Goal: Entertainment & Leisure: Consume media (video, audio)

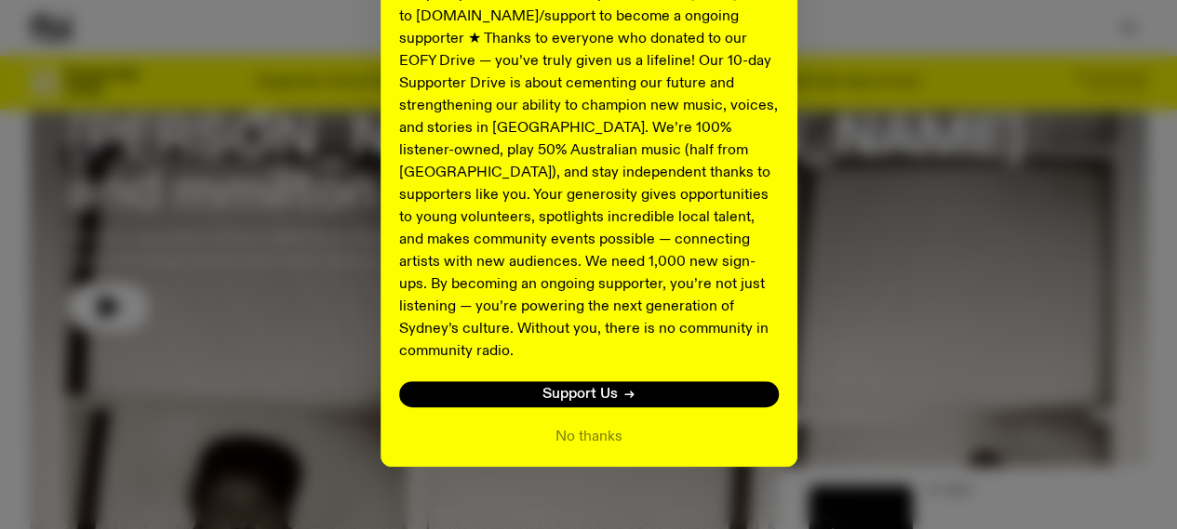
scroll to position [391, 0]
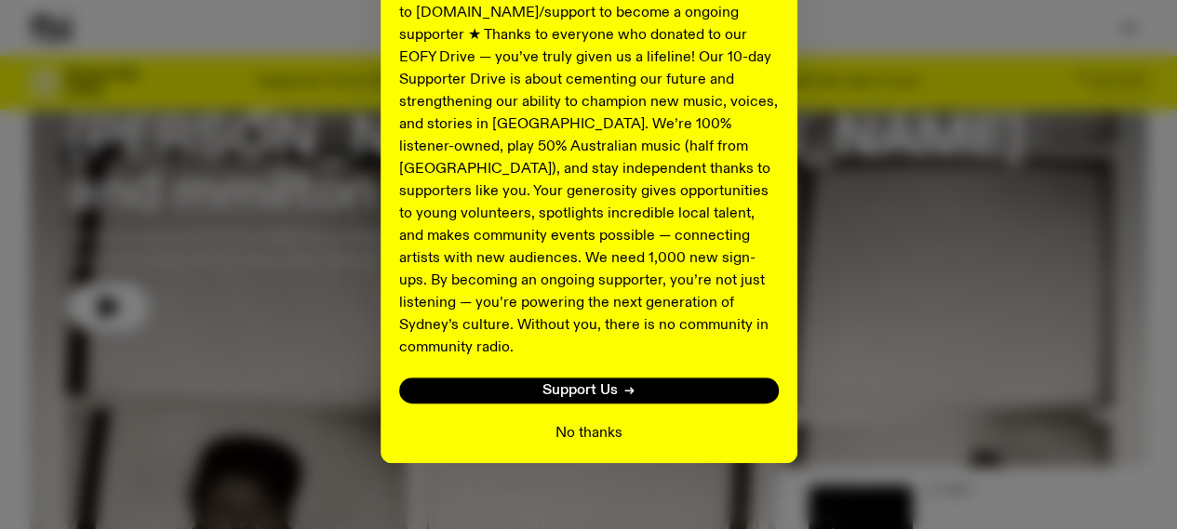
click at [604, 422] on button "No thanks" at bounding box center [588, 433] width 67 height 22
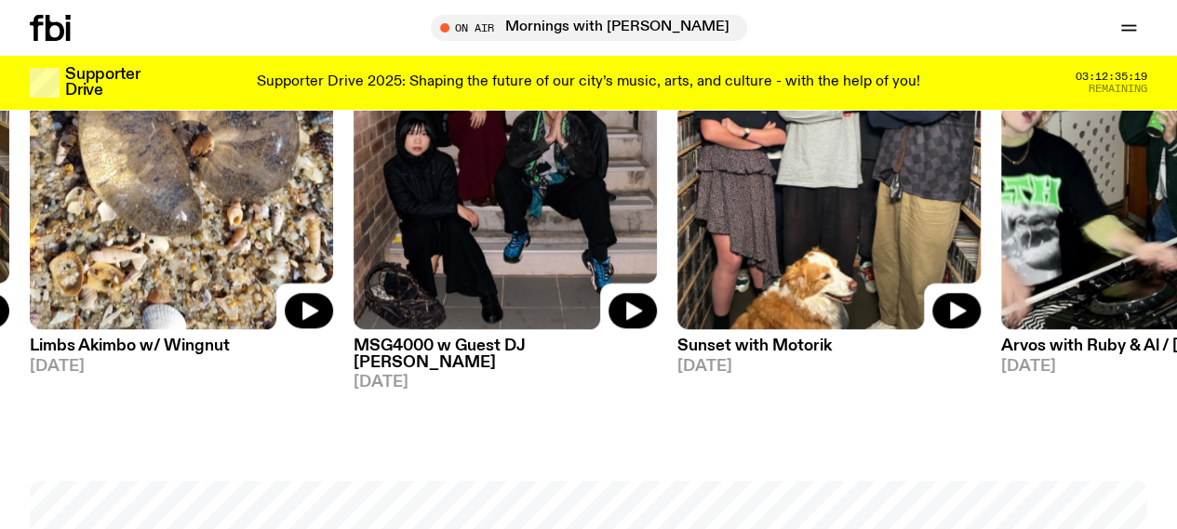
scroll to position [993, 0]
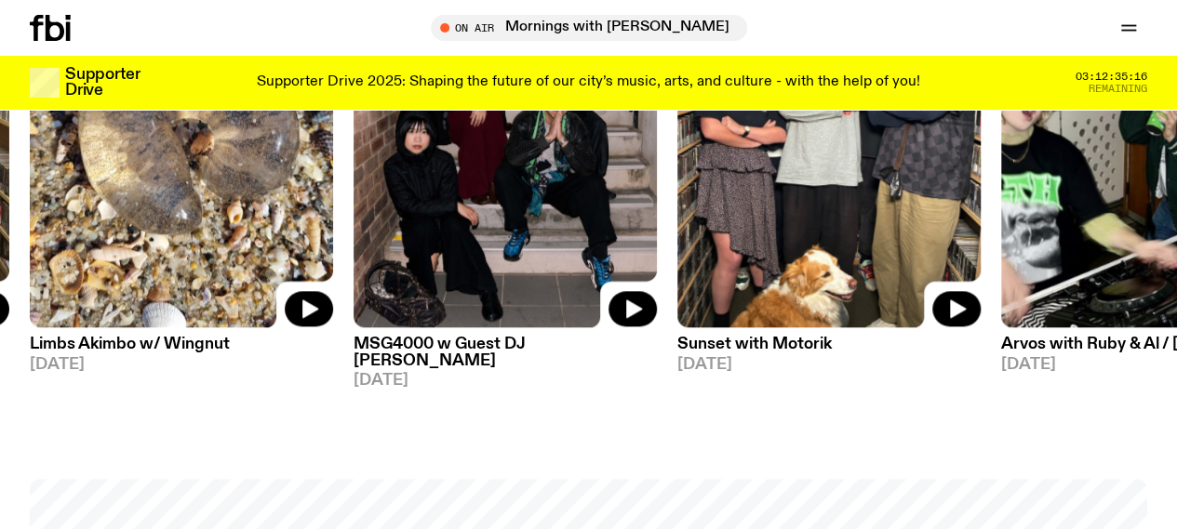
click at [0, 0] on link "Explore" at bounding box center [0, 0] width 0 height 0
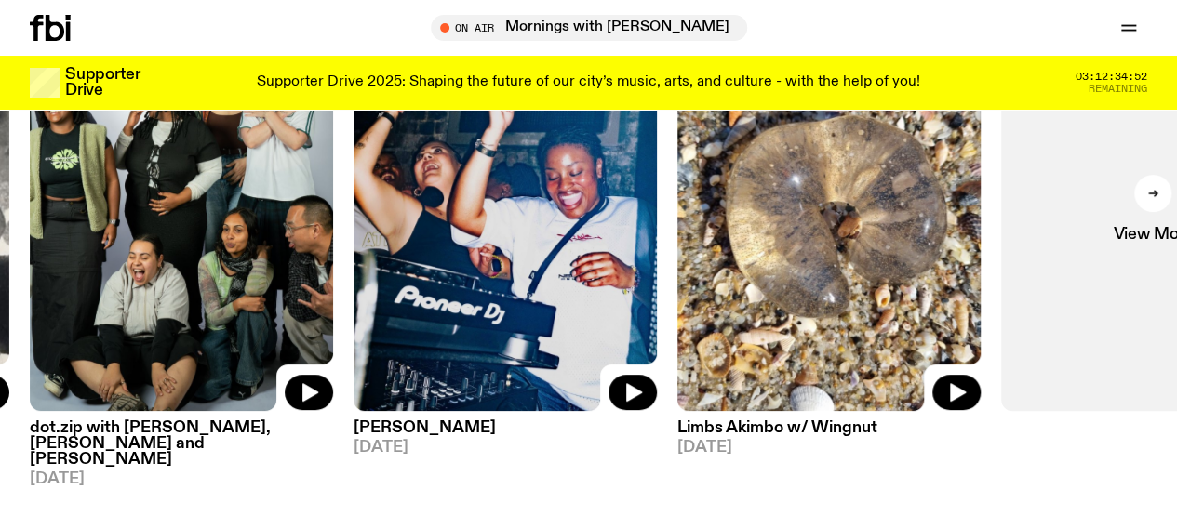
scroll to position [246, 0]
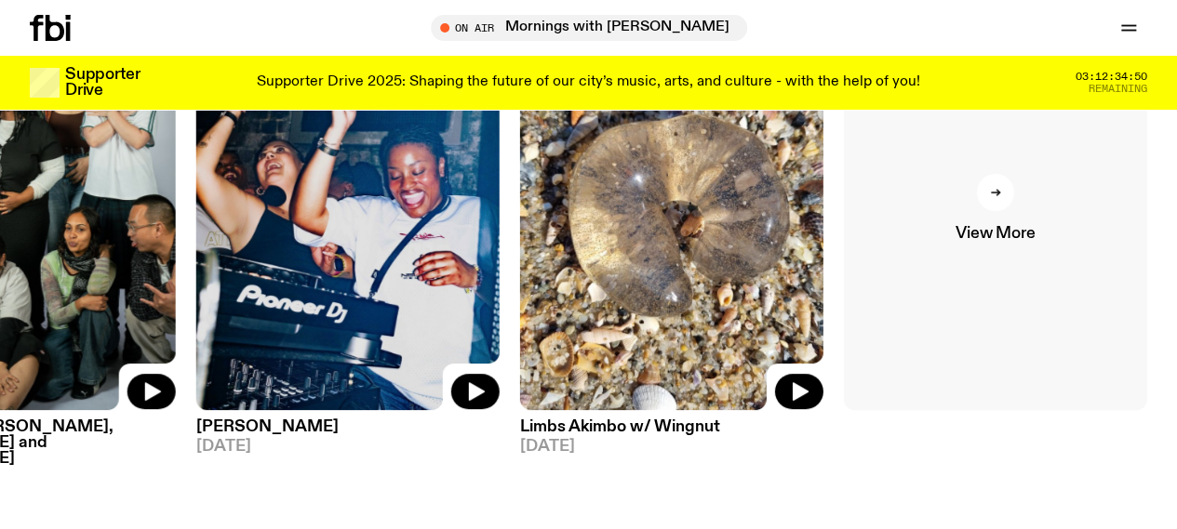
click at [1006, 200] on div at bounding box center [995, 192] width 37 height 37
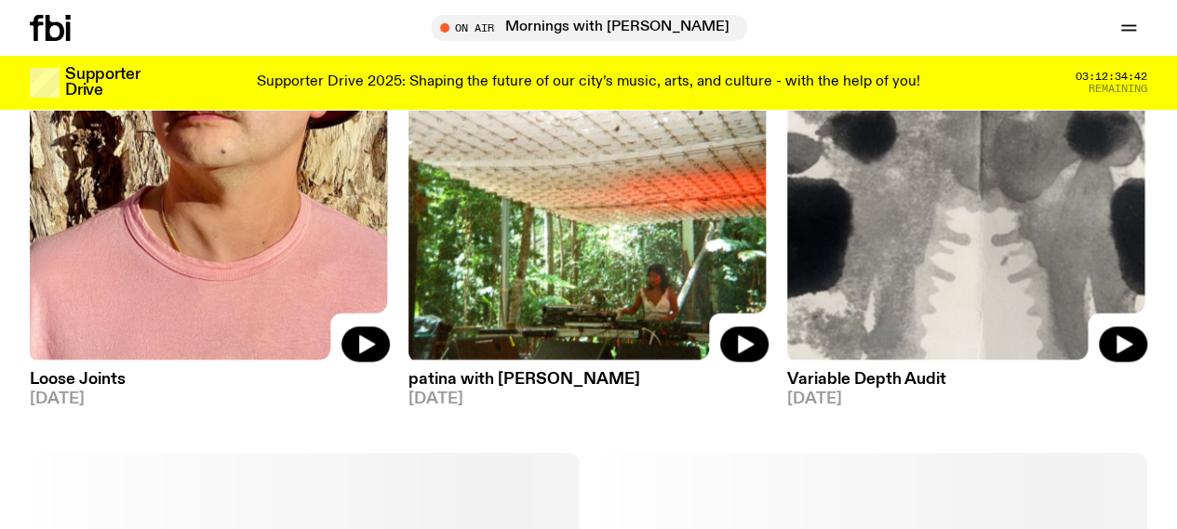
scroll to position [969, 0]
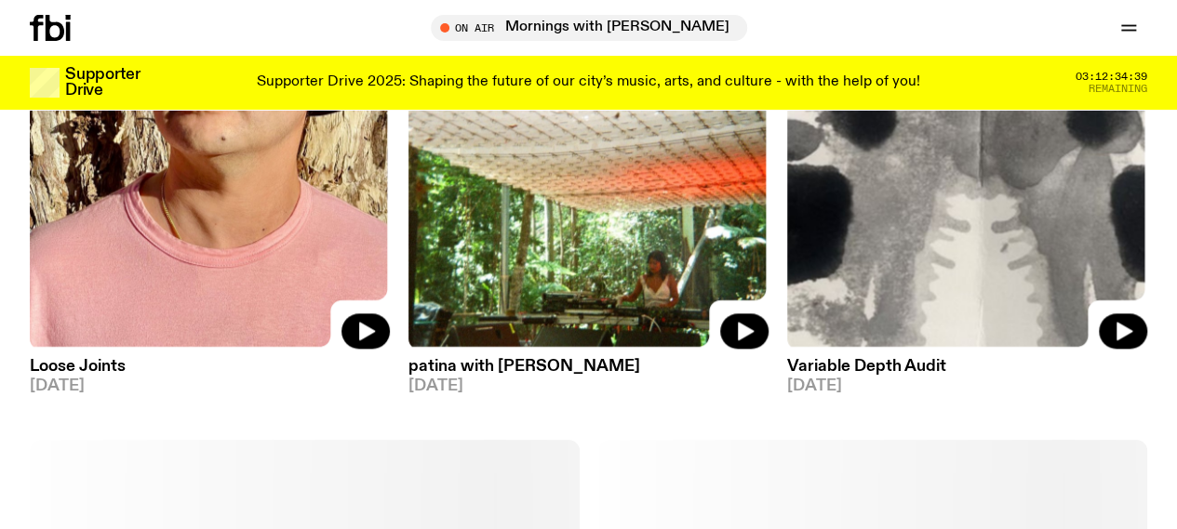
click at [501, 350] on link "patina with gailba [DATE]" at bounding box center [588, 372] width 360 height 45
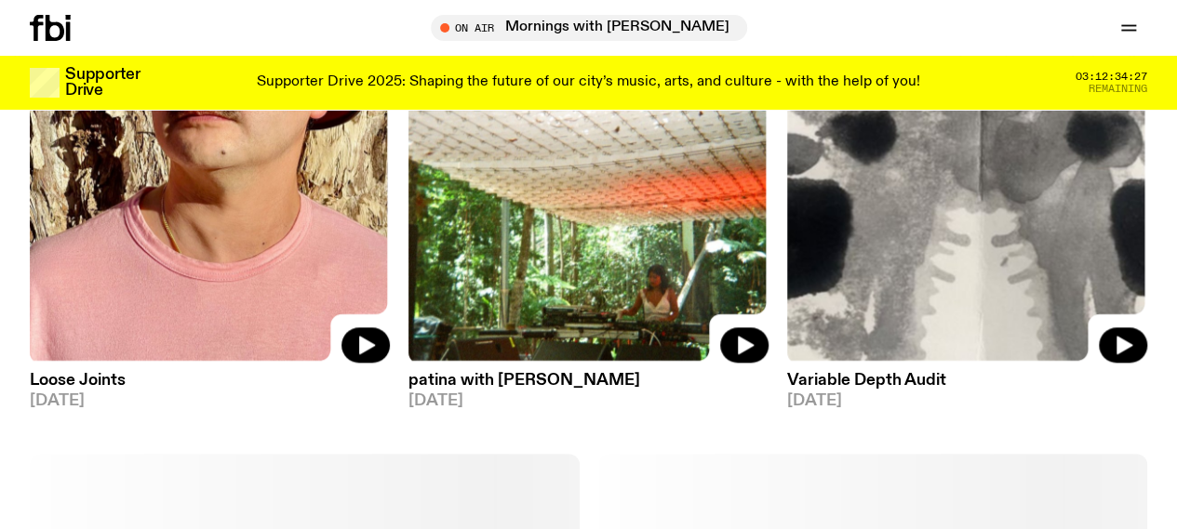
scroll to position [954, 0]
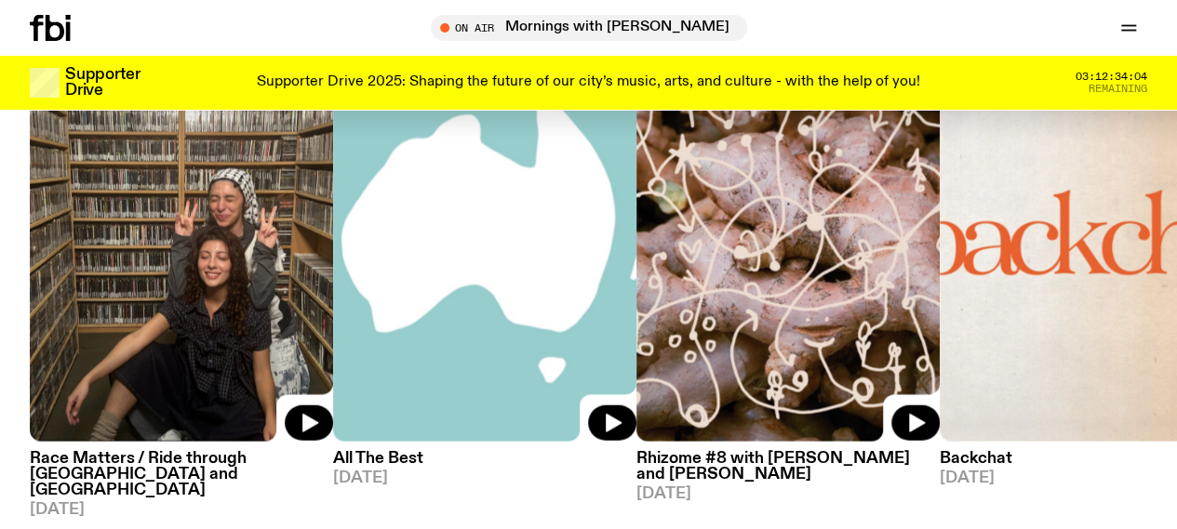
scroll to position [2119, 0]
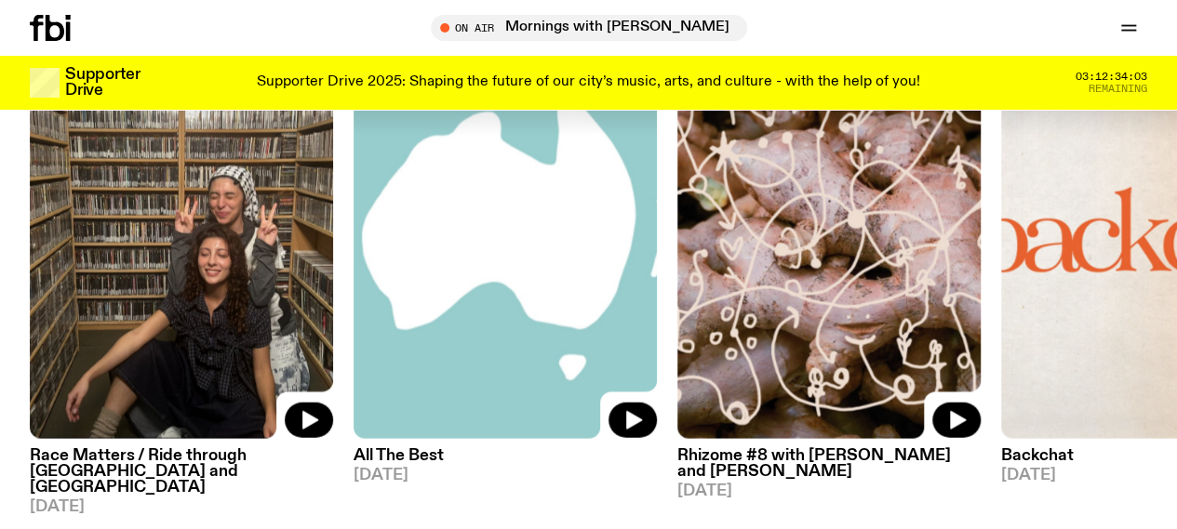
click at [1174, 316] on img at bounding box center [1152, 236] width 303 height 405
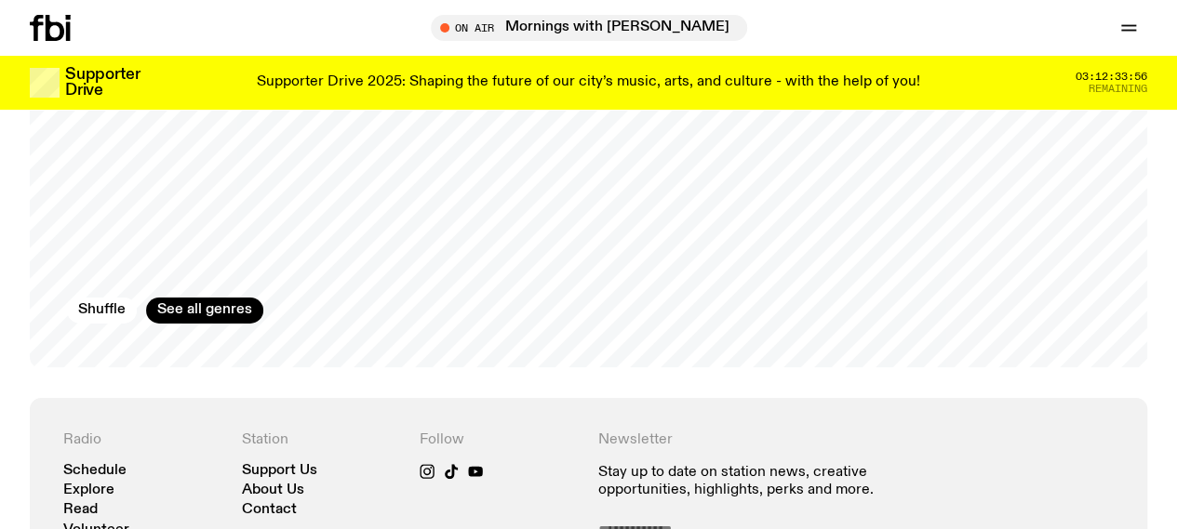
scroll to position [2933, 0]
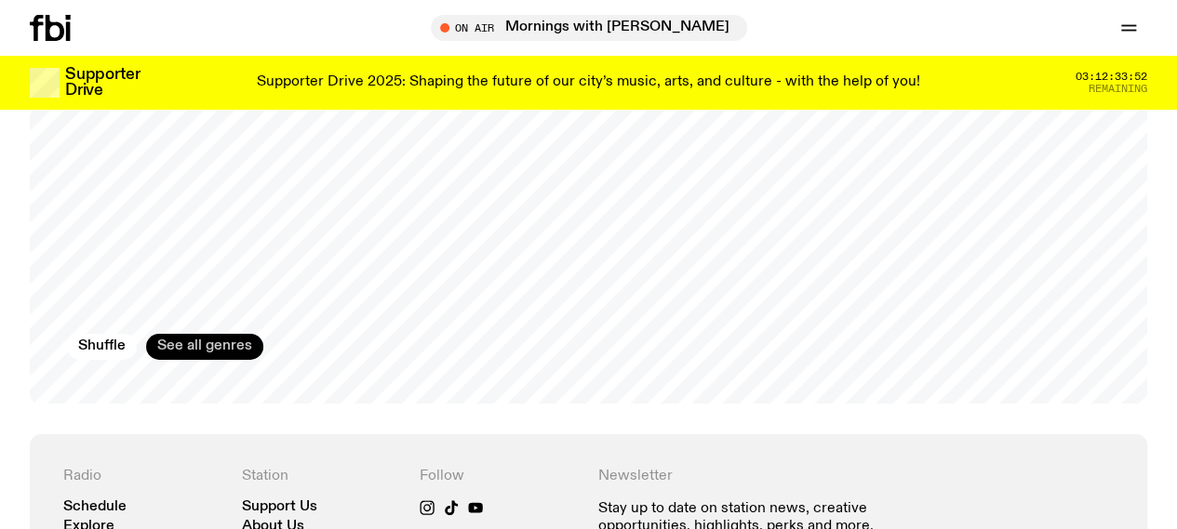
click at [197, 360] on link "See all genres" at bounding box center [204, 347] width 117 height 26
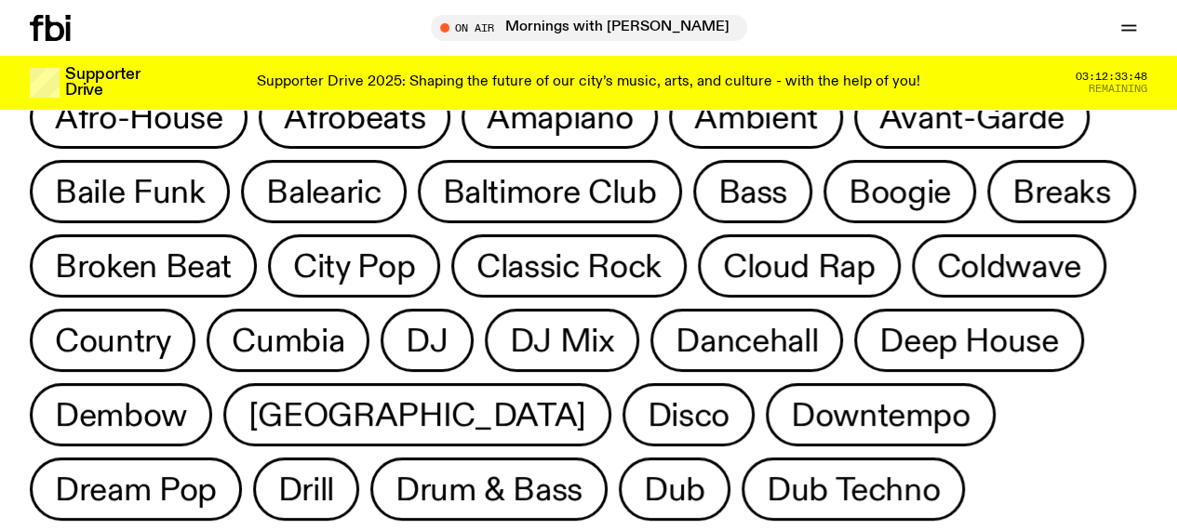
scroll to position [111, 0]
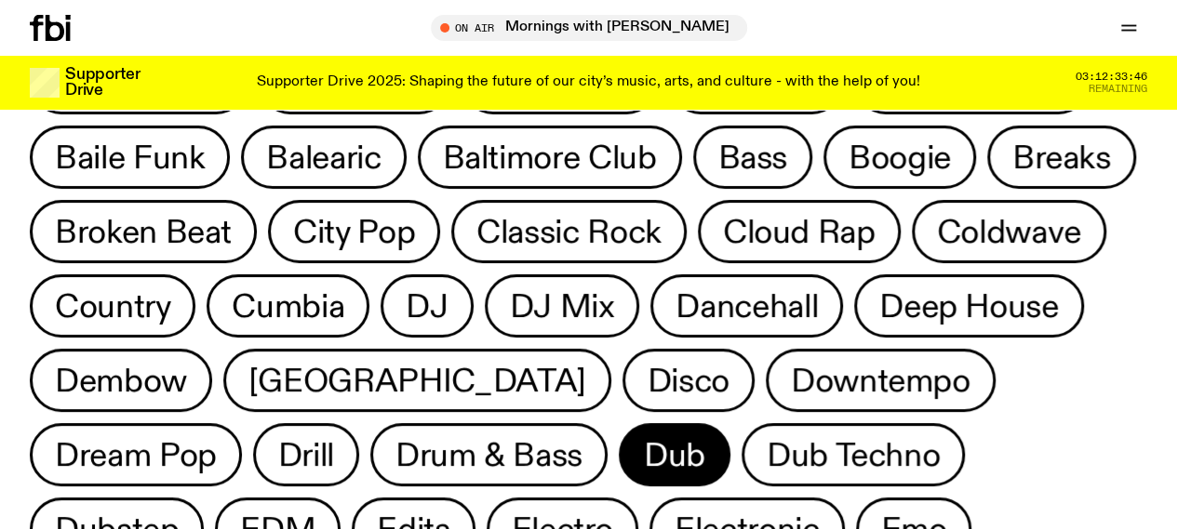
click at [619, 475] on button "Dub" at bounding box center [675, 454] width 112 height 63
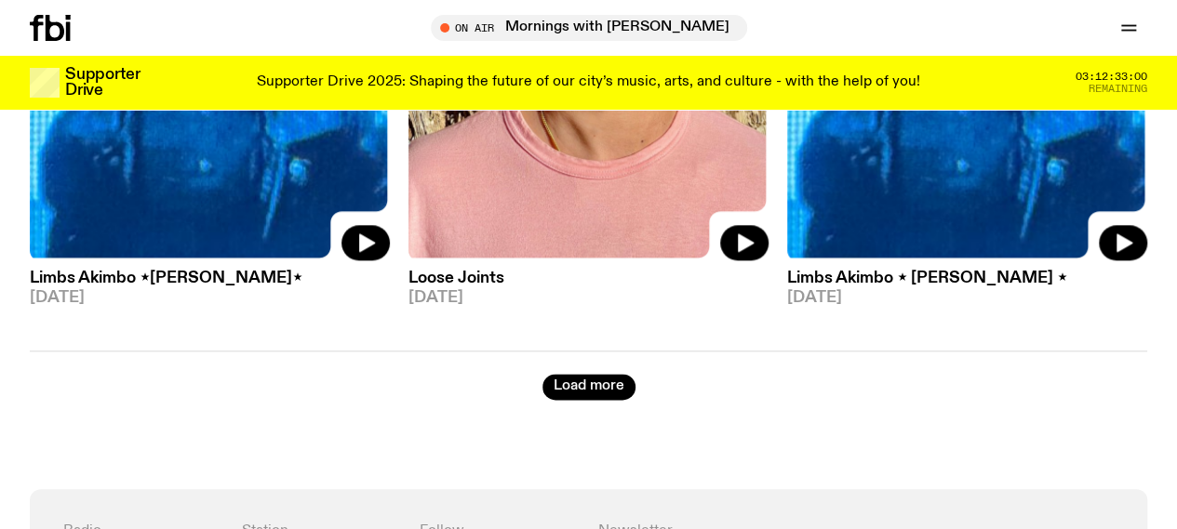
scroll to position [4536, 0]
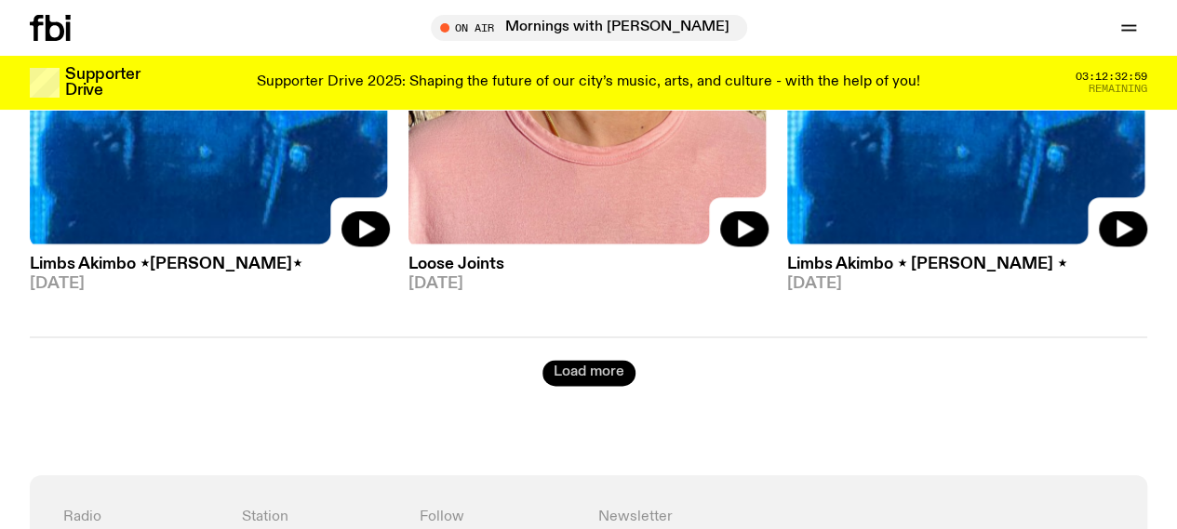
click at [593, 360] on button "Load more" at bounding box center [588, 373] width 93 height 26
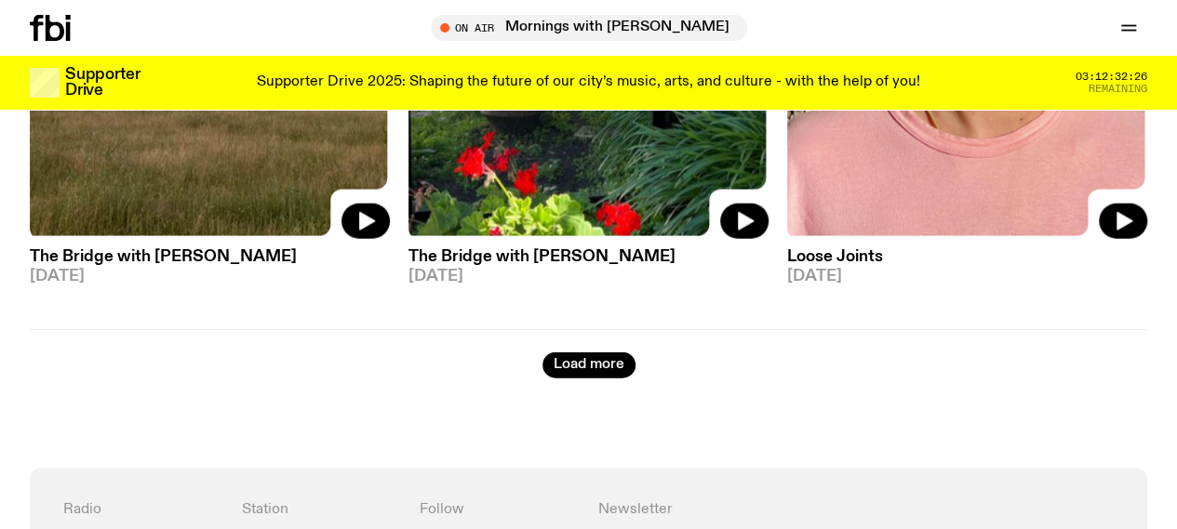
scroll to position [9164, 0]
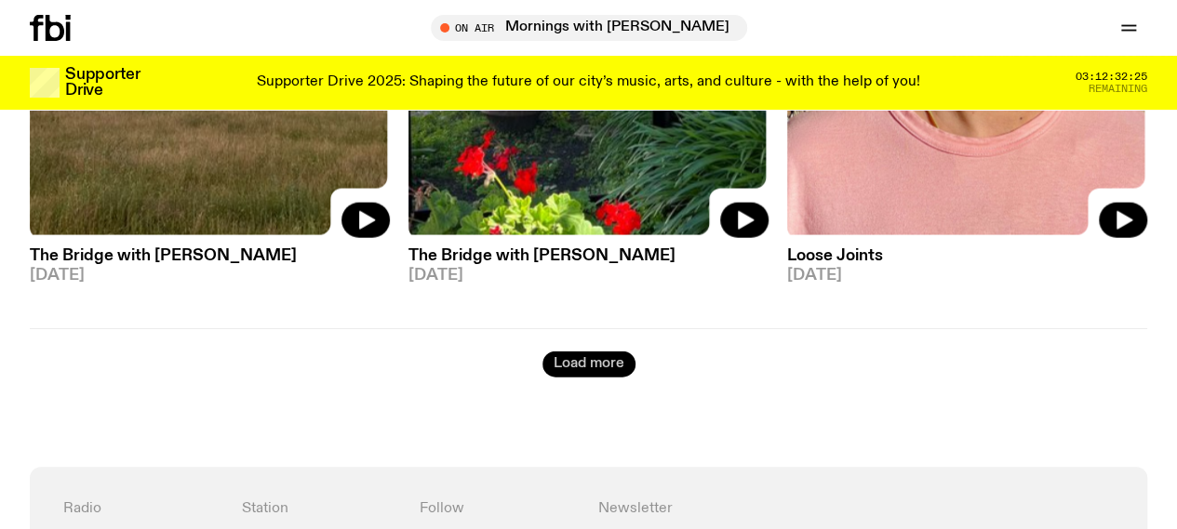
click at [595, 352] on button "Load more" at bounding box center [588, 365] width 93 height 26
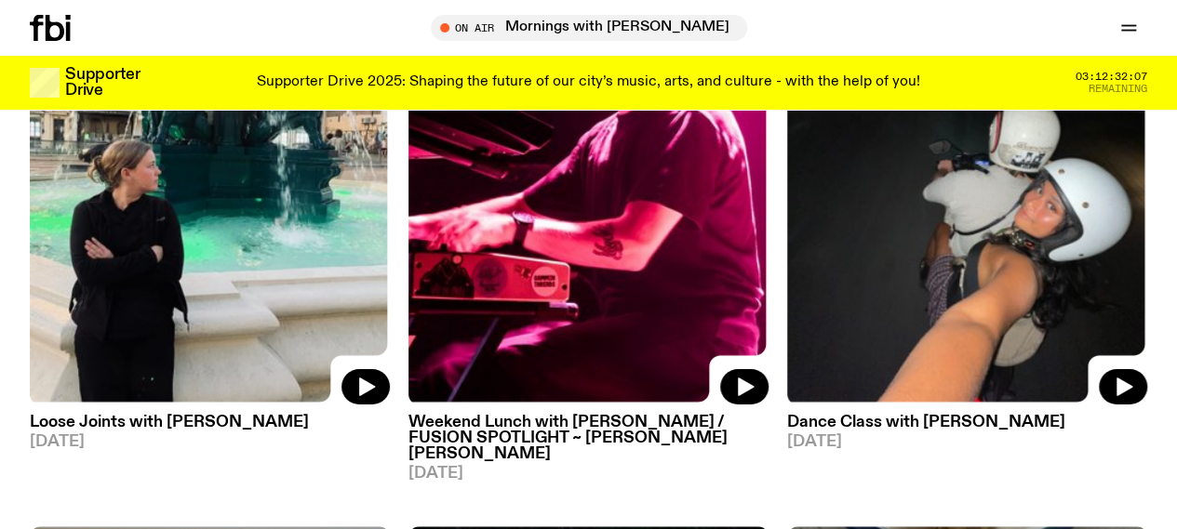
scroll to position [10090, 0]
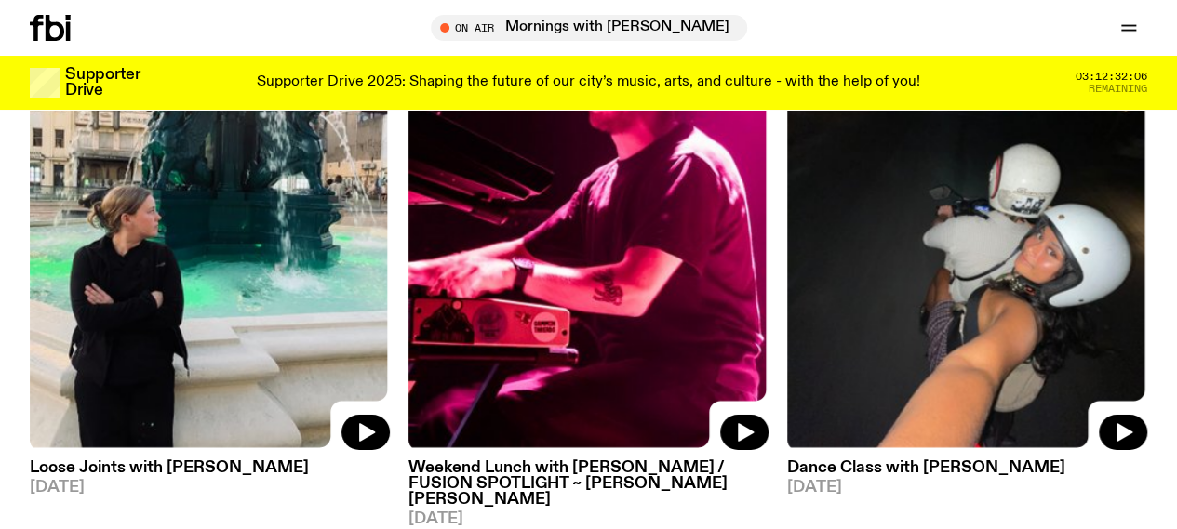
click at [921, 254] on img at bounding box center [967, 211] width 360 height 480
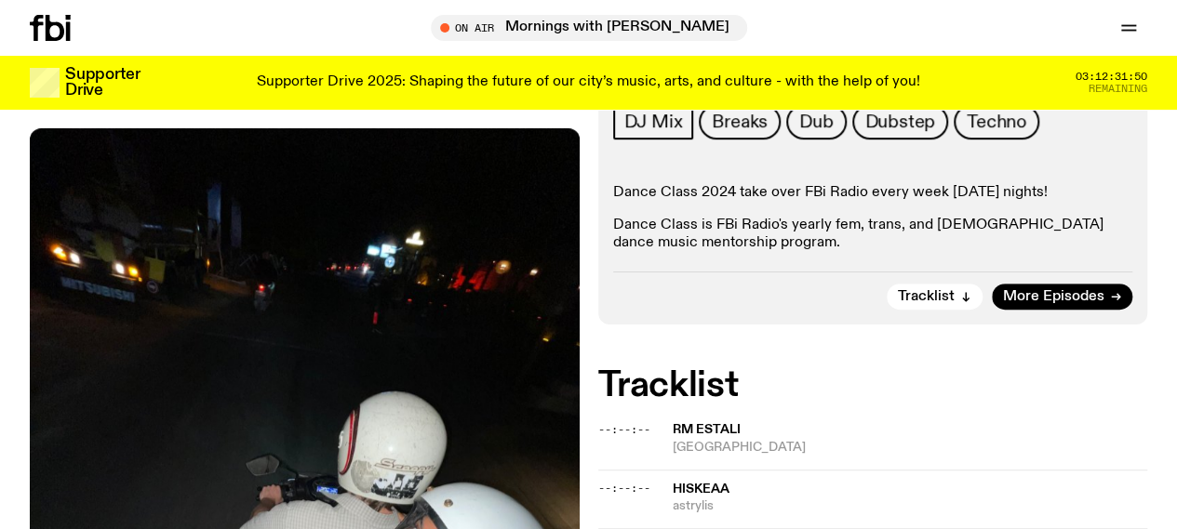
scroll to position [359, 0]
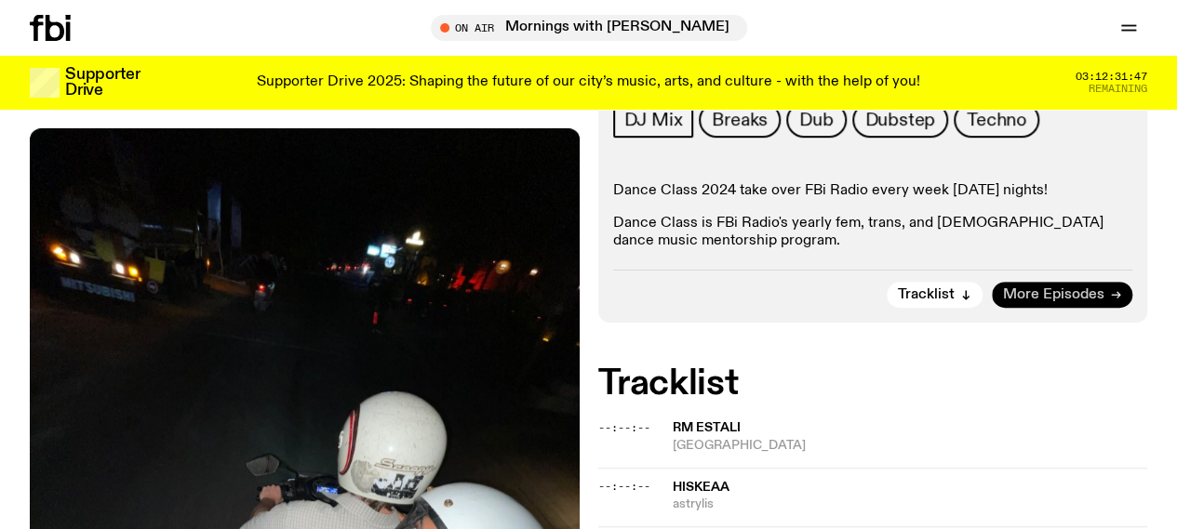
click at [1050, 282] on link "More Episodes" at bounding box center [1062, 295] width 140 height 26
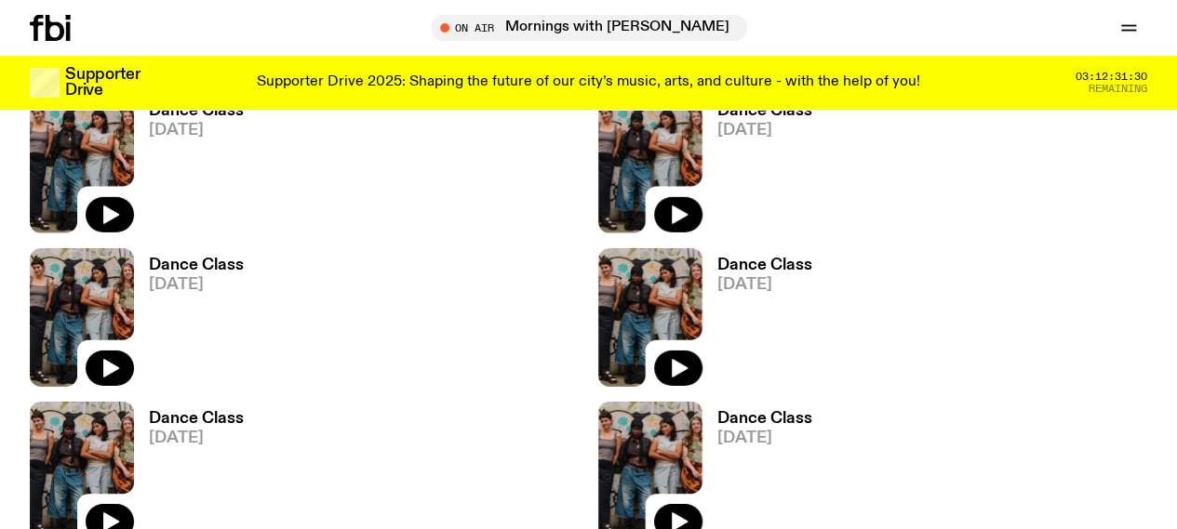
scroll to position [2842, 0]
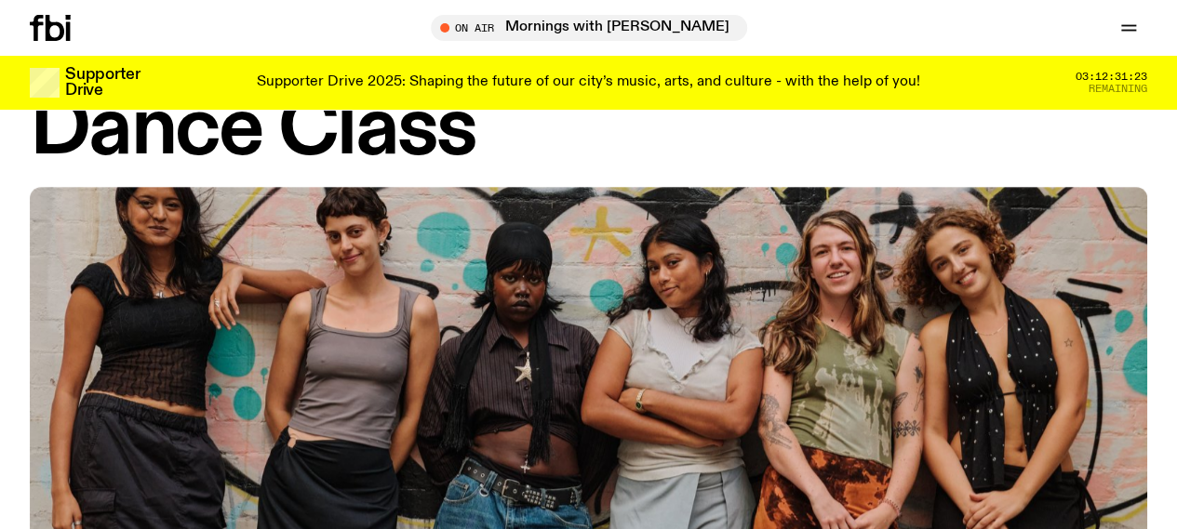
scroll to position [52, 0]
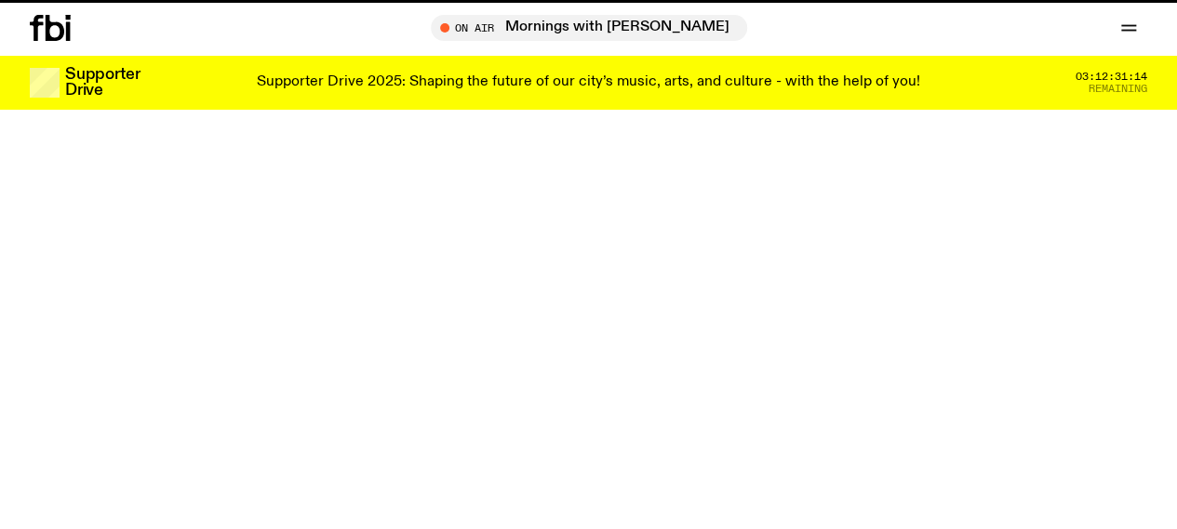
scroll to position [10090, 0]
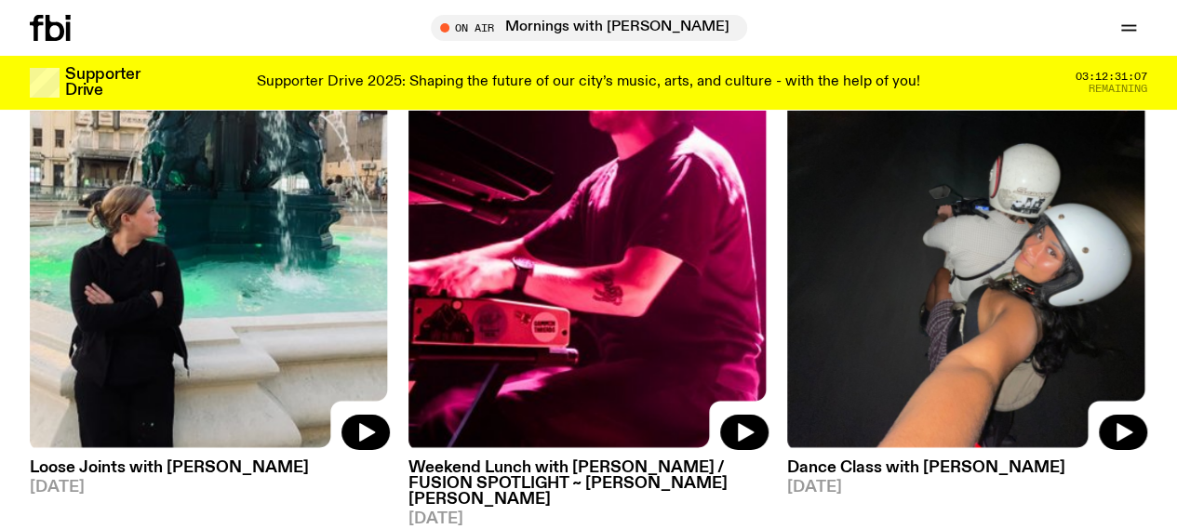
scroll to position [1836, 0]
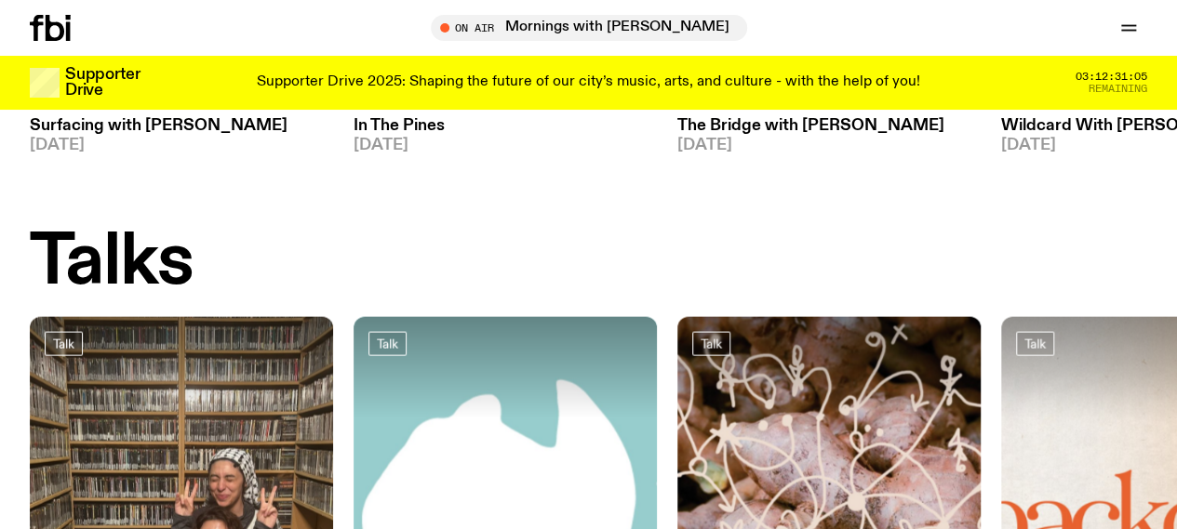
scroll to position [2933, 0]
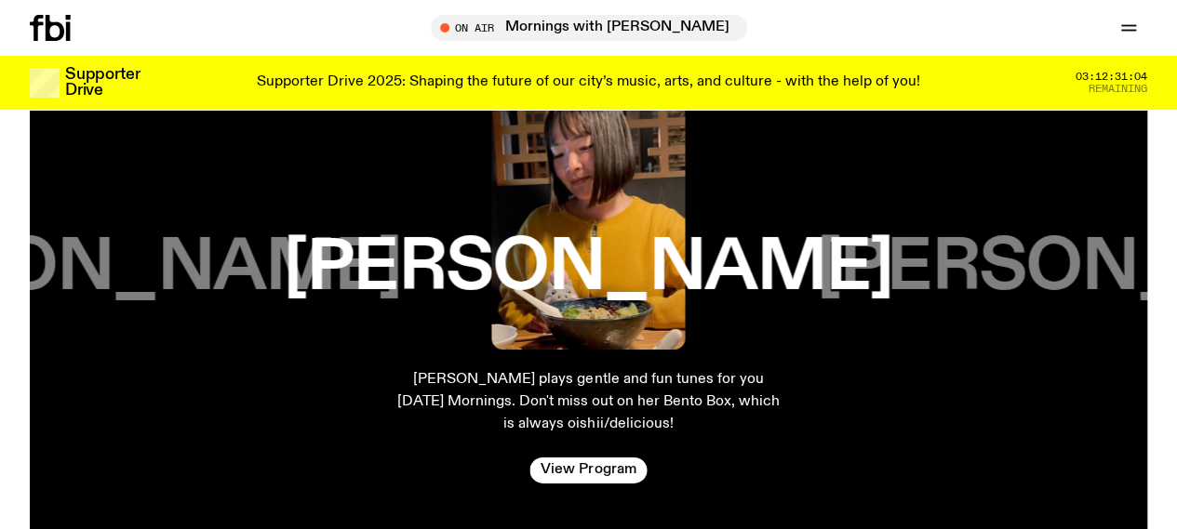
scroll to position [993, 0]
